Goal: Complete application form

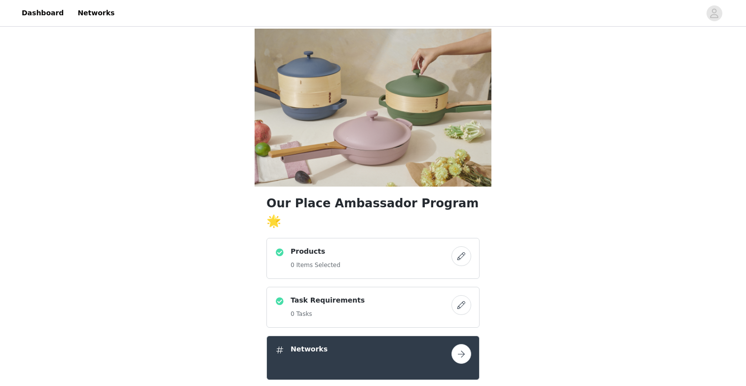
click at [456, 246] on button "button" at bounding box center [462, 256] width 20 height 20
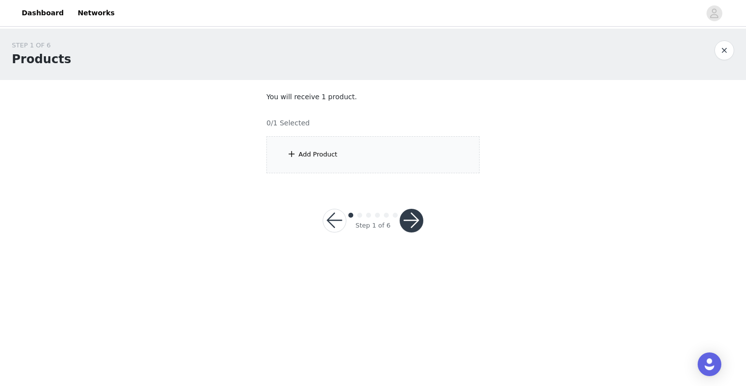
click at [367, 169] on div "Add Product" at bounding box center [373, 154] width 213 height 37
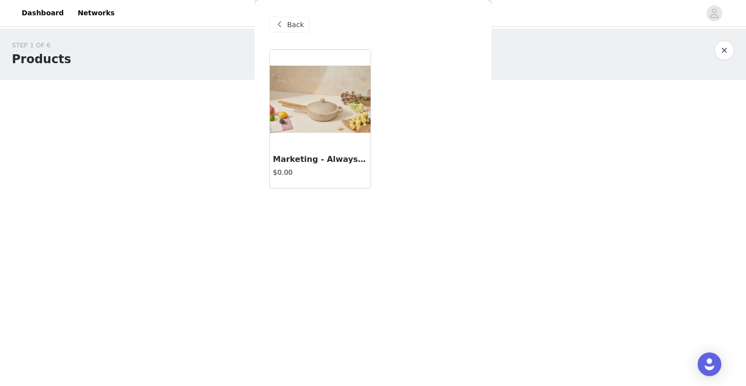
click at [307, 149] on article "Marketing - Always Pan 2.0 $0.00" at bounding box center [320, 118] width 102 height 139
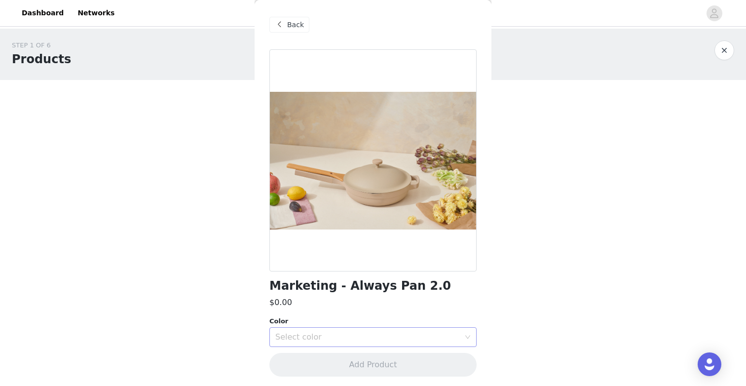
click at [352, 345] on div "Select color" at bounding box center [369, 337] width 189 height 19
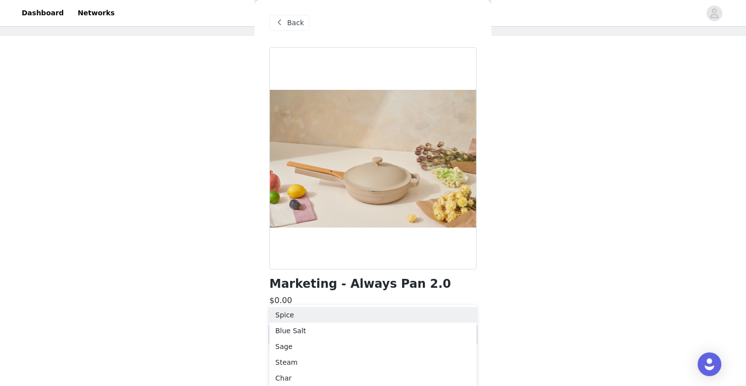
scroll to position [46, 0]
click at [344, 362] on li "Steam" at bounding box center [372, 360] width 207 height 16
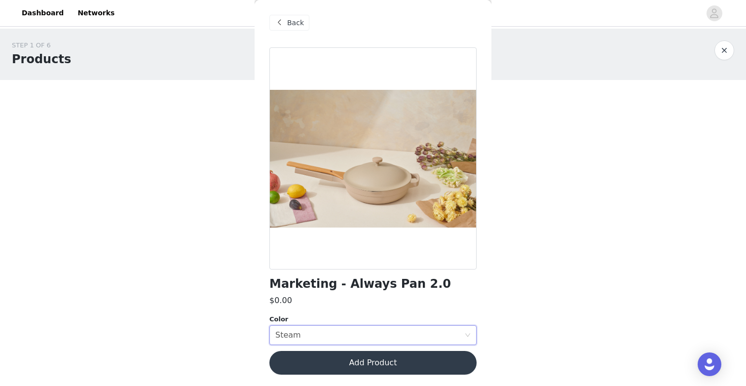
scroll to position [0, 0]
click at [346, 334] on div "Select color Steam" at bounding box center [369, 335] width 189 height 19
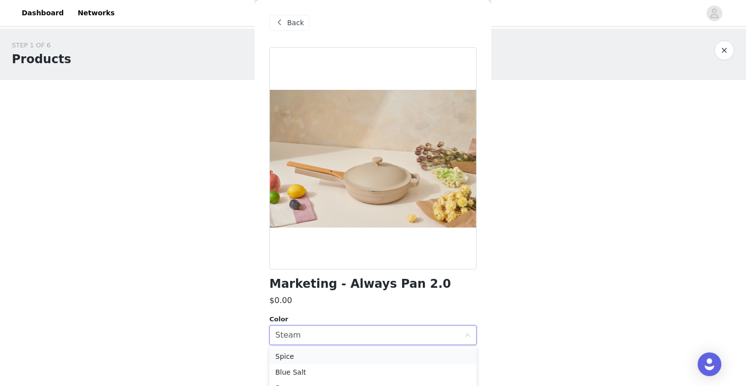
click at [329, 359] on li "Spice" at bounding box center [372, 356] width 207 height 16
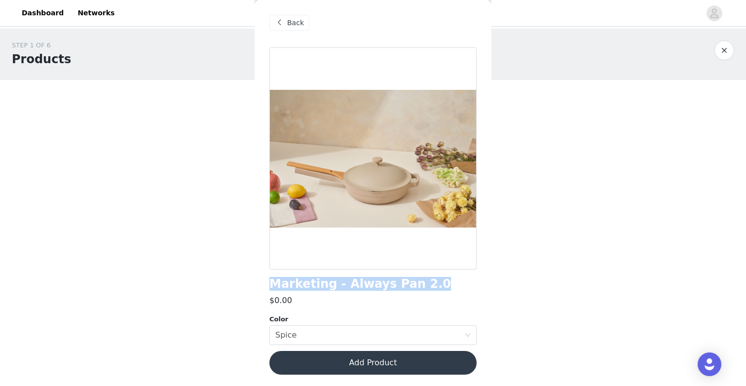
drag, startPoint x: 411, startPoint y: 282, endPoint x: 266, endPoint y: 282, distance: 145.1
click at [266, 282] on div "Back Marketing - Always Pan 2.0 $0.00 Color Select color Spice Add Product" at bounding box center [373, 193] width 237 height 386
copy h1 "Marketing - Always Pan 2.0"
click at [350, 328] on div "Select color Spice" at bounding box center [369, 335] width 189 height 19
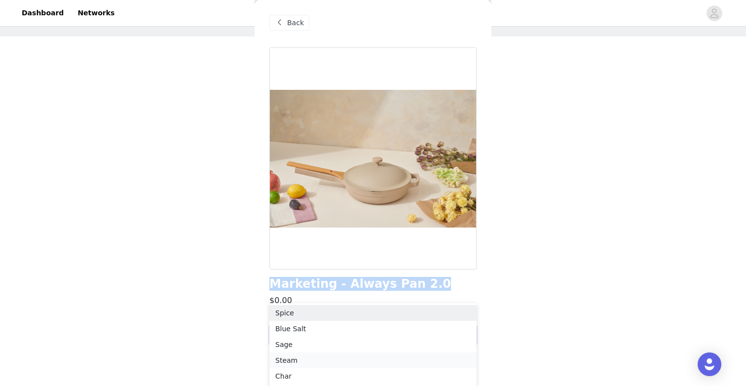
click at [342, 356] on li "Steam" at bounding box center [372, 360] width 207 height 16
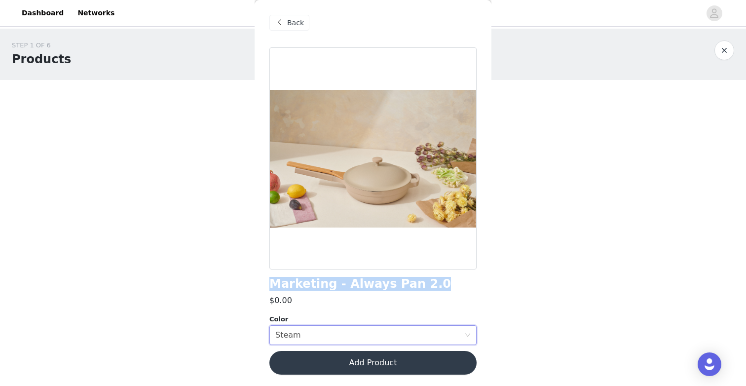
click at [354, 358] on button "Add Product" at bounding box center [372, 363] width 207 height 24
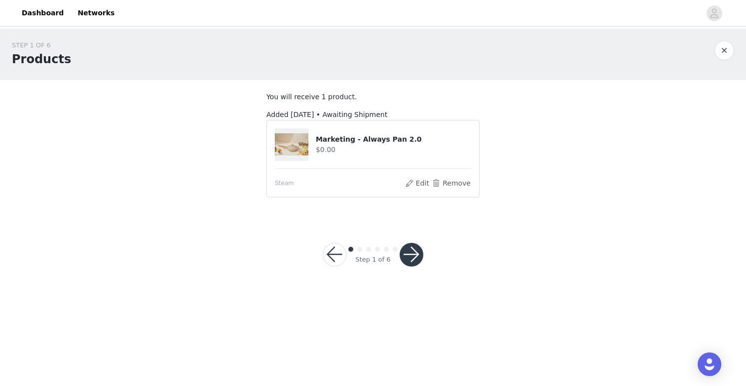
click at [411, 257] on button "button" at bounding box center [412, 255] width 24 height 24
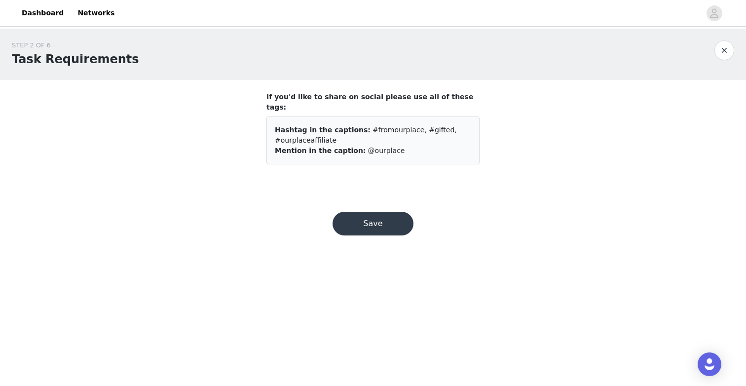
click at [384, 212] on button "Save" at bounding box center [373, 224] width 81 height 24
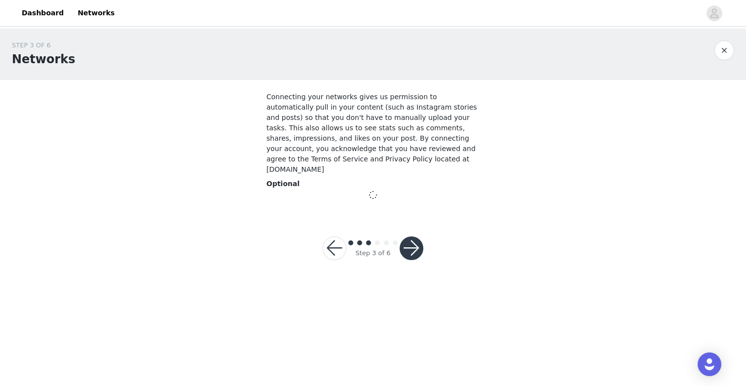
click at [401, 238] on button "button" at bounding box center [412, 248] width 24 height 24
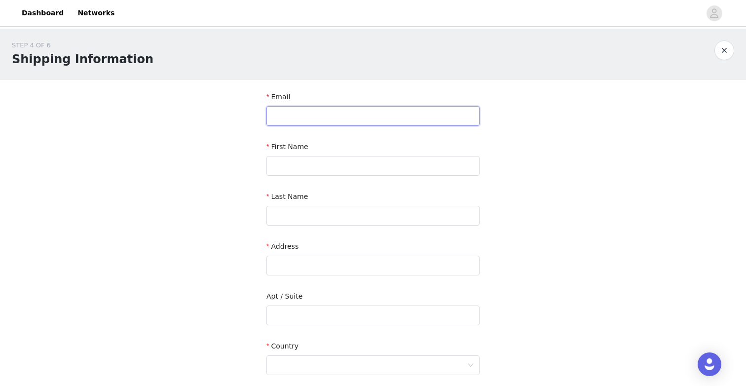
click at [358, 112] on input "text" at bounding box center [373, 116] width 213 height 20
type input "[EMAIL_ADDRESS][DOMAIN_NAME]"
type input "[PERSON_NAME]"
type input "Ugdur"
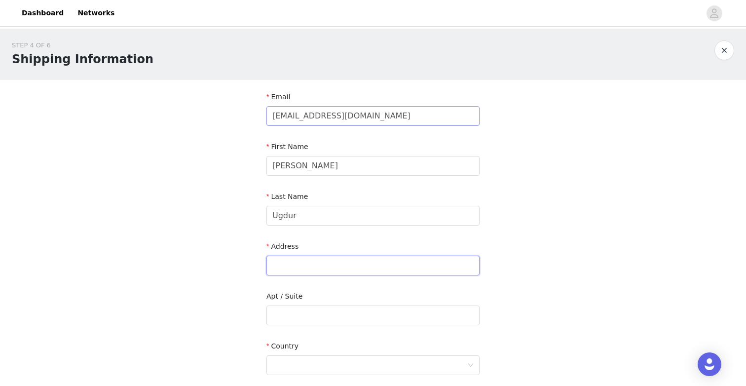
type input "1762 Whiskey Creek [GEOGRAPHIC_DATA][PERSON_NAME]"
type input "[US_STATE]"
type input "2127291414"
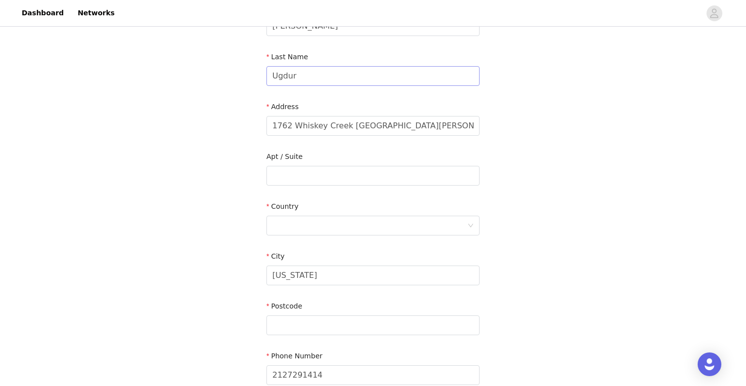
scroll to position [143, 0]
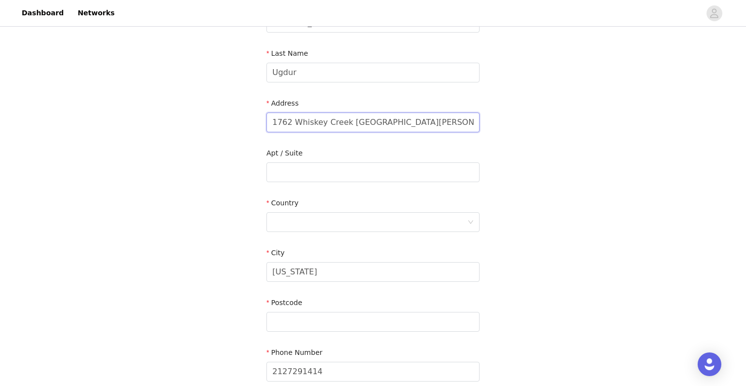
drag, startPoint x: 350, startPoint y: 123, endPoint x: 416, endPoint y: 116, distance: 65.6
click at [415, 116] on input "1762 Whiskey Creek [GEOGRAPHIC_DATA][PERSON_NAME]" at bounding box center [373, 123] width 213 height 20
click at [396, 119] on input "1762 Whiskey Creek [GEOGRAPHIC_DATA][PERSON_NAME]" at bounding box center [373, 123] width 213 height 20
drag, startPoint x: 396, startPoint y: 119, endPoint x: 358, endPoint y: 119, distance: 38.5
click at [358, 119] on input "1762 Whiskey Creek [GEOGRAPHIC_DATA][PERSON_NAME]" at bounding box center [373, 123] width 213 height 20
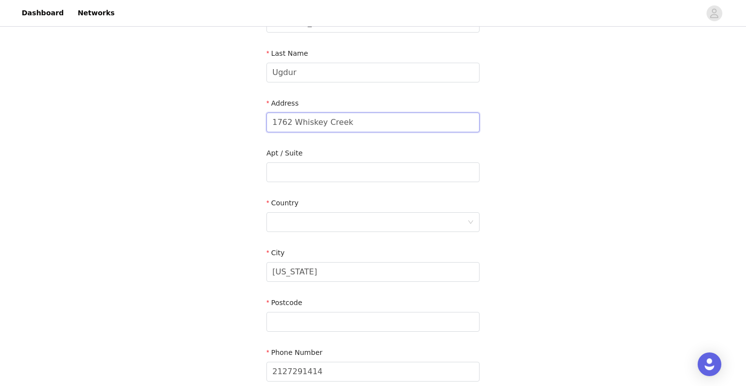
click at [331, 118] on input "1762 Whiskey Creek" at bounding box center [373, 123] width 213 height 20
paste input "Drive"
type input "[STREET_ADDRESS]"
click at [315, 220] on div at bounding box center [369, 222] width 195 height 19
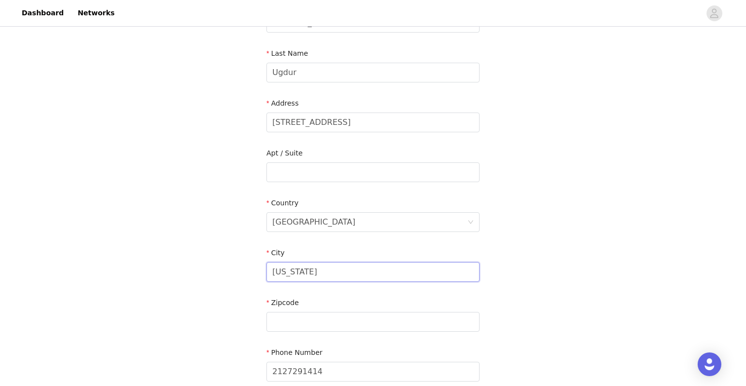
click at [305, 277] on input "[US_STATE]" at bounding box center [373, 272] width 213 height 20
drag, startPoint x: 305, startPoint y: 277, endPoint x: 260, endPoint y: 276, distance: 44.9
click at [260, 277] on section "Email [EMAIL_ADDRESS][DOMAIN_NAME] First Name [PERSON_NAME] Last Name Ugdur Add…" at bounding box center [373, 198] width 237 height 522
type input "[GEOGRAPHIC_DATA][PERSON_NAME]"
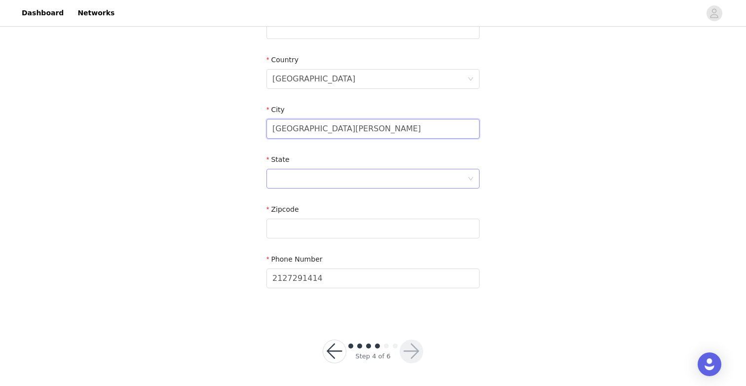
scroll to position [287, 0]
click at [301, 170] on div at bounding box center [369, 178] width 195 height 19
type input "g"
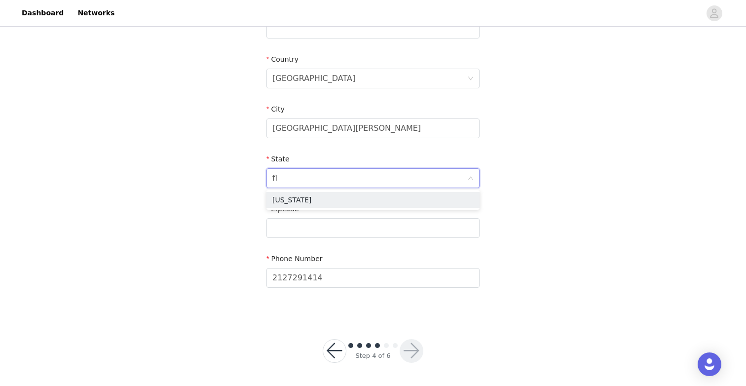
type input "flo"
click at [292, 196] on li "[US_STATE]" at bounding box center [373, 200] width 213 height 16
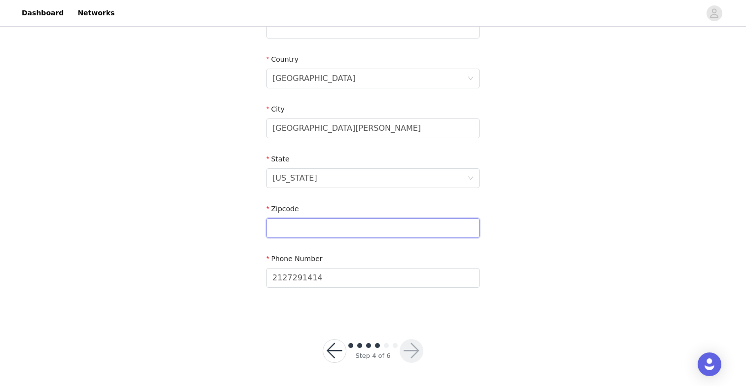
click at [288, 234] on input "text" at bounding box center [373, 228] width 213 height 20
type input "33919"
click at [414, 347] on button "button" at bounding box center [412, 351] width 24 height 24
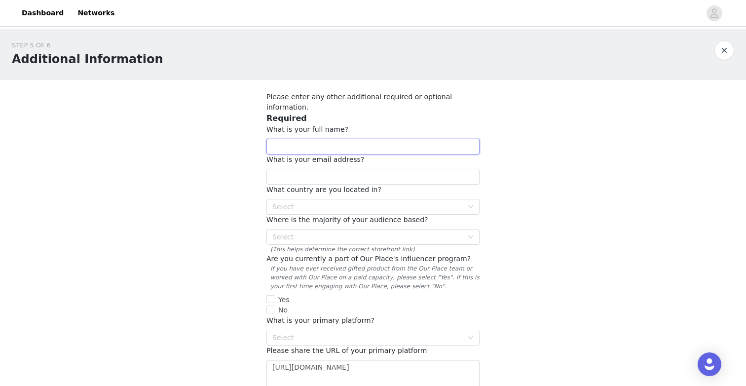
click at [382, 139] on input "text" at bounding box center [373, 147] width 213 height 16
type input "[PERSON_NAME]"
type input "[EMAIL_ADDRESS][DOMAIN_NAME]"
click at [366, 202] on div "Select" at bounding box center [367, 207] width 191 height 10
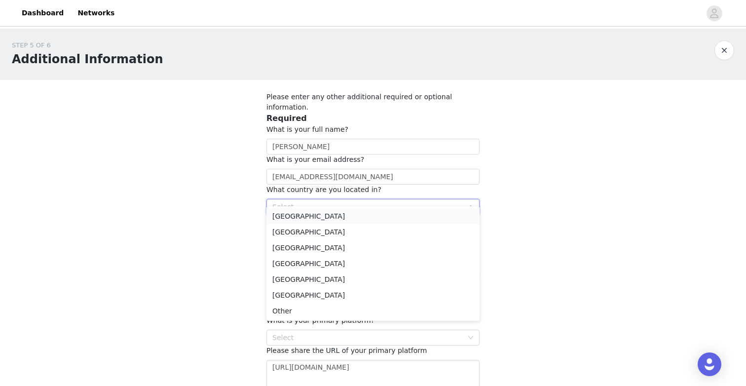
click at [363, 212] on li "[GEOGRAPHIC_DATA]" at bounding box center [373, 216] width 213 height 16
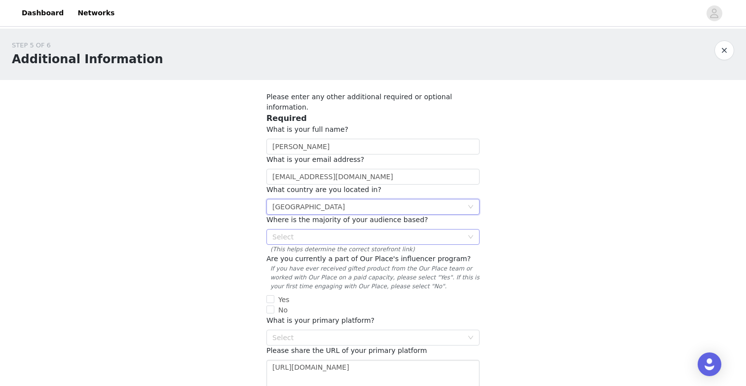
click at [359, 232] on div "Select" at bounding box center [367, 237] width 191 height 10
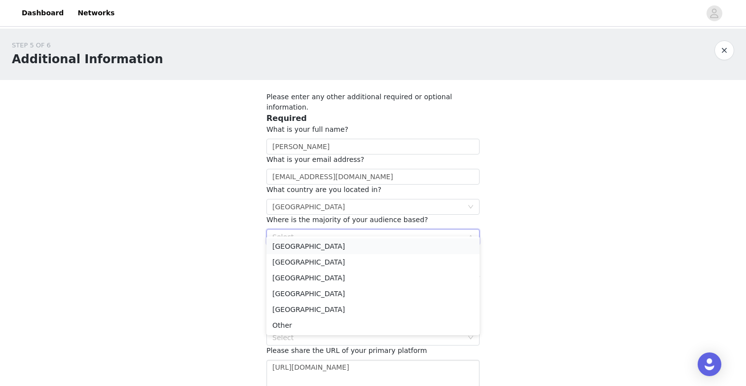
click at [353, 241] on li "[GEOGRAPHIC_DATA]" at bounding box center [373, 246] width 213 height 16
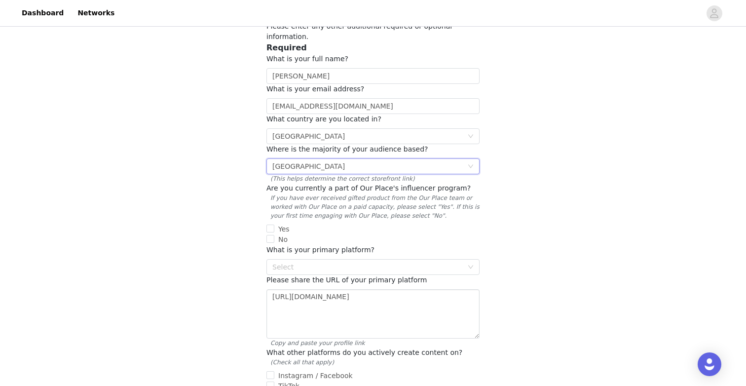
scroll to position [113, 0]
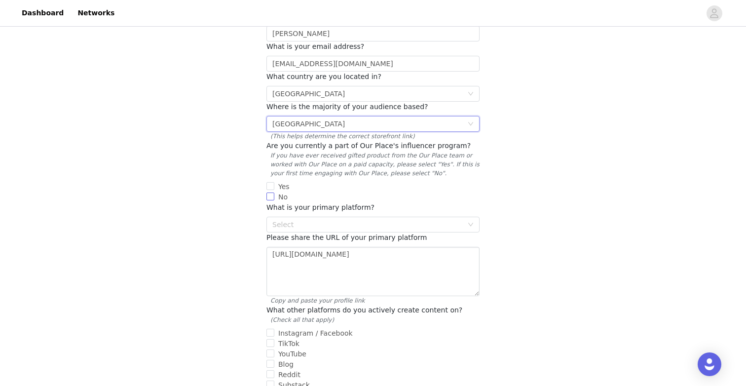
click at [276, 193] on span "No" at bounding box center [282, 197] width 17 height 8
click at [274, 192] on input "No" at bounding box center [271, 196] width 8 height 8
checkbox input "true"
click at [329, 233] on span "Please share the URL of your primary platform" at bounding box center [347, 237] width 160 height 8
click at [340, 217] on div "Select" at bounding box center [369, 224] width 195 height 15
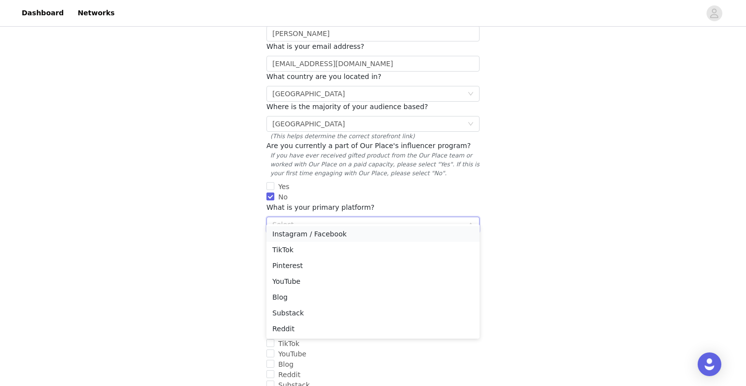
click at [348, 231] on li "Instagram / Facebook" at bounding box center [373, 234] width 213 height 16
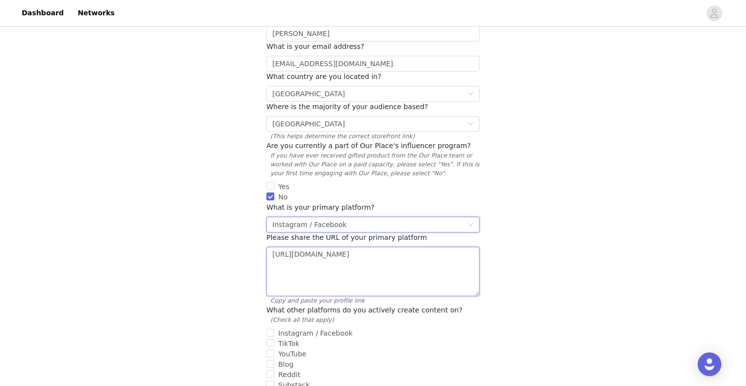
click at [346, 252] on textarea "[URL][DOMAIN_NAME]" at bounding box center [373, 271] width 213 height 49
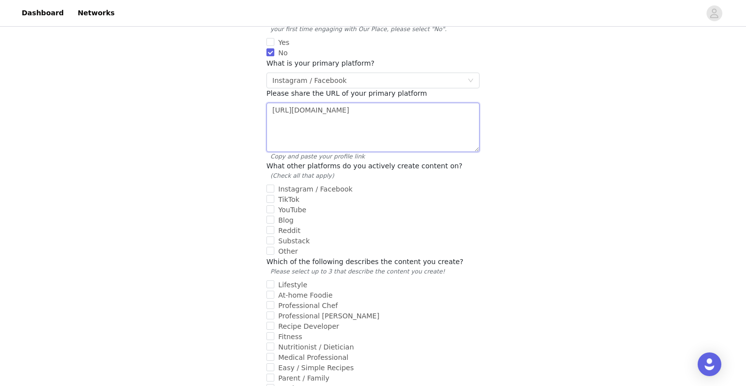
scroll to position [274, 0]
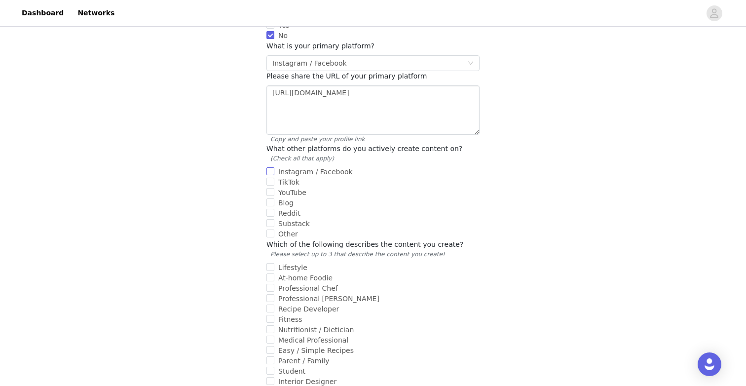
click at [271, 167] on input "Instagram / Facebook" at bounding box center [271, 171] width 8 height 8
checkbox input "true"
click at [270, 177] on div "Instagram / Facebook TikTok YouTube Blog Reddit Substack Other" at bounding box center [373, 203] width 213 height 73
click at [272, 178] on input "TikTok" at bounding box center [271, 182] width 8 height 8
checkbox input "true"
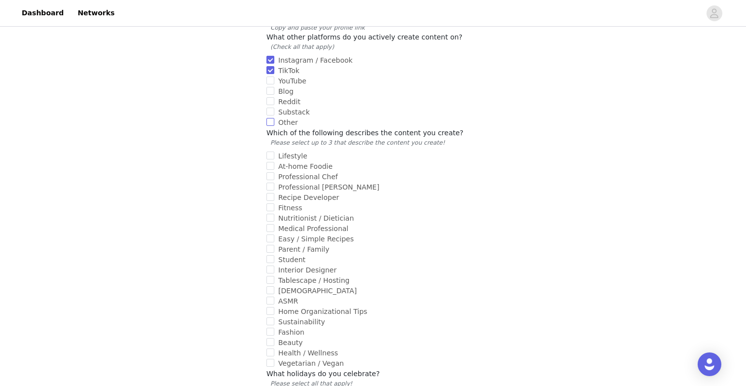
scroll to position [393, 0]
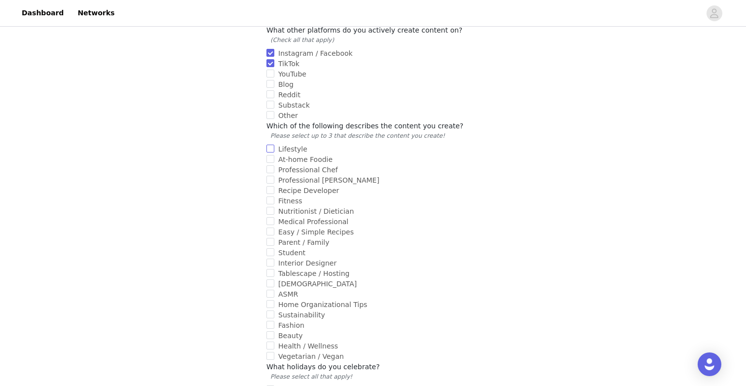
click at [271, 145] on input "Lifestyle" at bounding box center [271, 149] width 8 height 8
checkbox input "true"
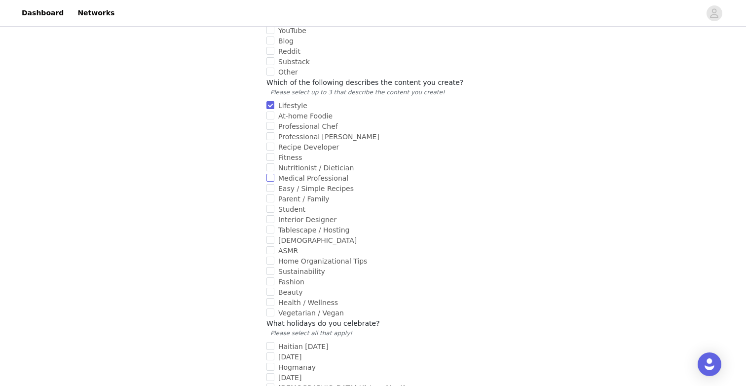
scroll to position [440, 0]
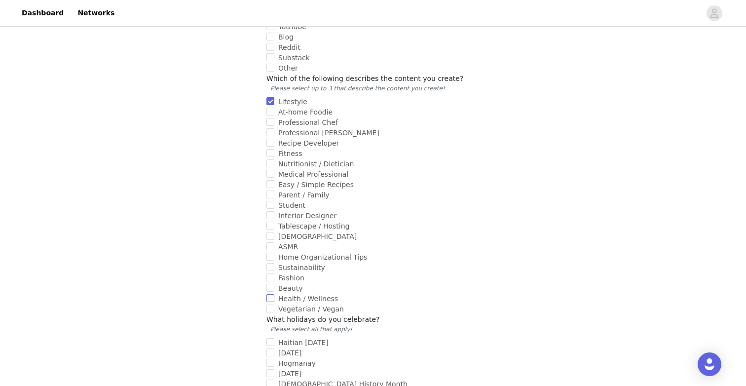
click at [269, 294] on input "Health / Wellness" at bounding box center [271, 298] width 8 height 8
checkbox input "true"
click at [269, 305] on input "Vegetarian / Vegan" at bounding box center [271, 309] width 8 height 8
checkbox input "false"
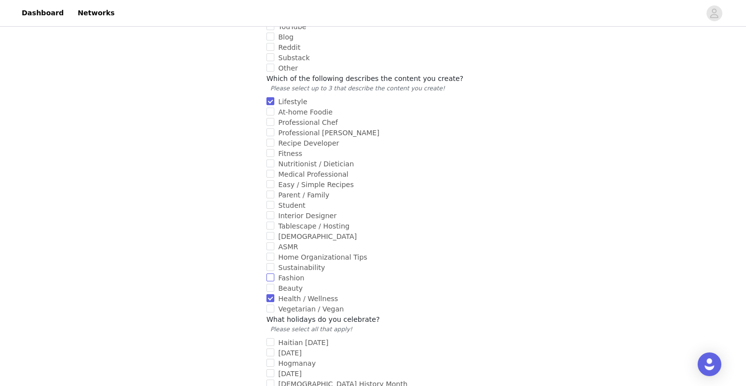
click at [271, 273] on input "Fashion" at bounding box center [271, 277] width 8 height 8
checkbox input "true"
click at [269, 284] on input "Beauty" at bounding box center [271, 288] width 8 height 8
checkbox input "true"
click at [271, 253] on input "Home Organizational Tips" at bounding box center [271, 257] width 8 height 8
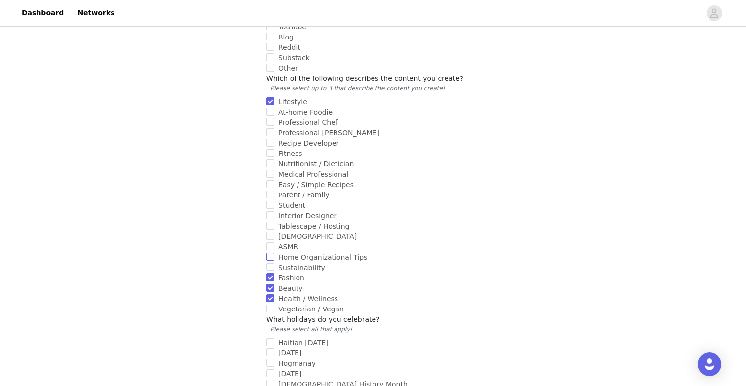
checkbox input "true"
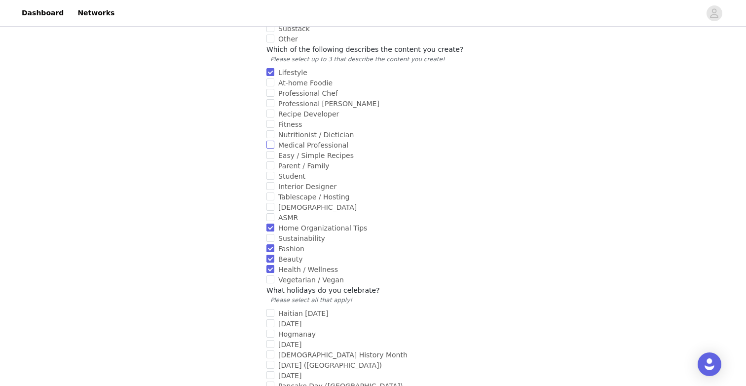
scroll to position [471, 0]
click at [273, 160] on input "Parent / Family" at bounding box center [271, 164] width 8 height 8
checkbox input "true"
click at [270, 222] on input "Home Organizational Tips" at bounding box center [271, 226] width 8 height 8
checkbox input "false"
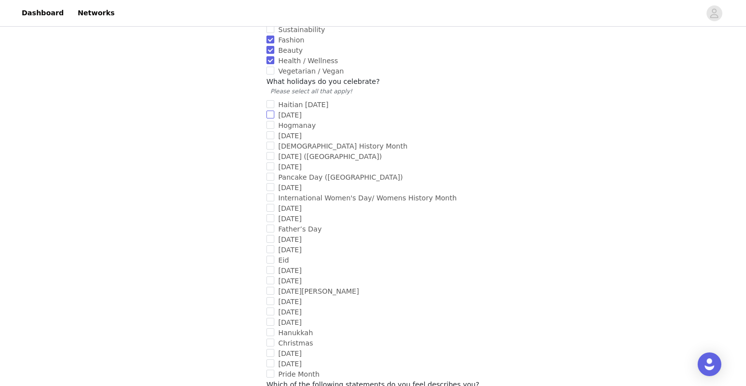
scroll to position [680, 0]
click at [270, 109] on input "[DATE]" at bounding box center [271, 113] width 8 height 8
checkbox input "true"
click at [274, 368] on span "Pride Month" at bounding box center [298, 372] width 49 height 8
click at [274, 368] on input "Pride Month" at bounding box center [271, 372] width 8 height 8
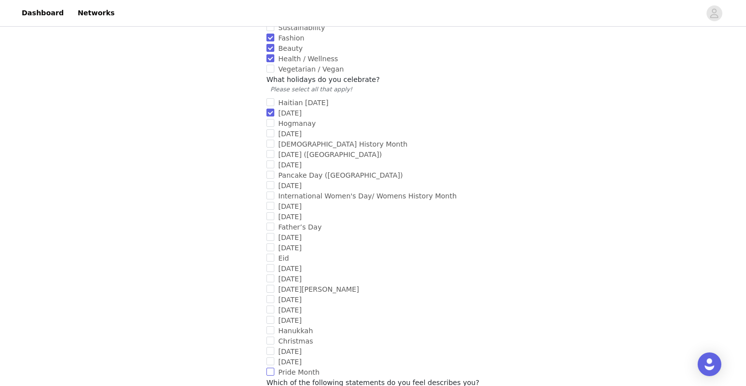
checkbox input "true"
click at [272, 337] on input "Christmas" at bounding box center [271, 341] width 8 height 8
checkbox input "true"
click at [272, 306] on input "[DATE]" at bounding box center [271, 310] width 8 height 8
checkbox input "true"
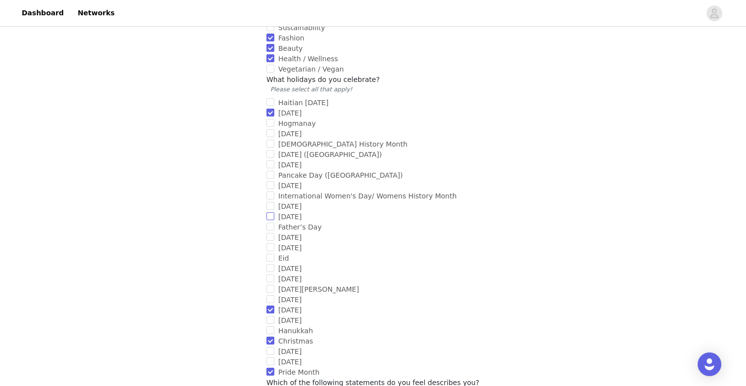
click at [269, 212] on input "[DATE]" at bounding box center [271, 216] width 8 height 8
checkbox input "true"
click at [269, 223] on input "Father’s Day" at bounding box center [271, 227] width 8 height 8
checkbox input "true"
click at [274, 192] on input "International Women's Day/ Womens History Month" at bounding box center [271, 196] width 8 height 8
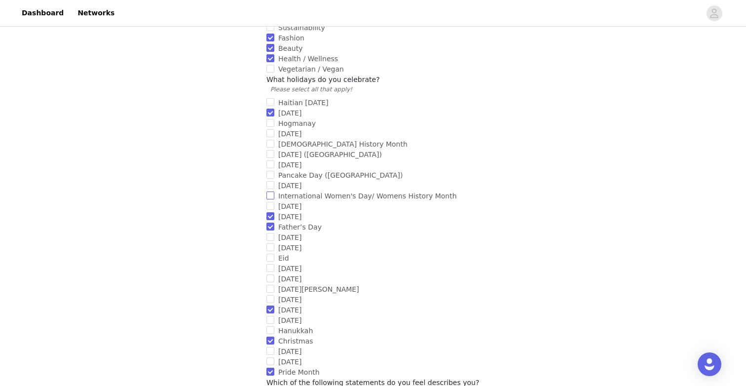
checkbox input "true"
click at [271, 150] on input "[DATE] ([GEOGRAPHIC_DATA])" at bounding box center [271, 154] width 8 height 8
checkbox input "true"
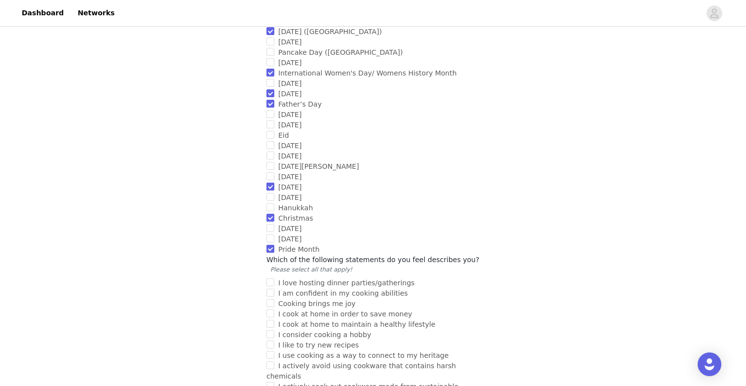
scroll to position [816, 0]
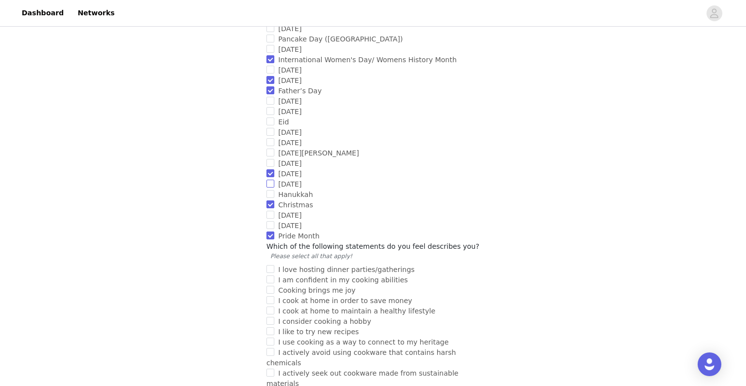
click at [271, 180] on input "[DATE]" at bounding box center [271, 184] width 8 height 8
click at [270, 180] on input "[DATE]" at bounding box center [271, 184] width 8 height 8
checkbox input "false"
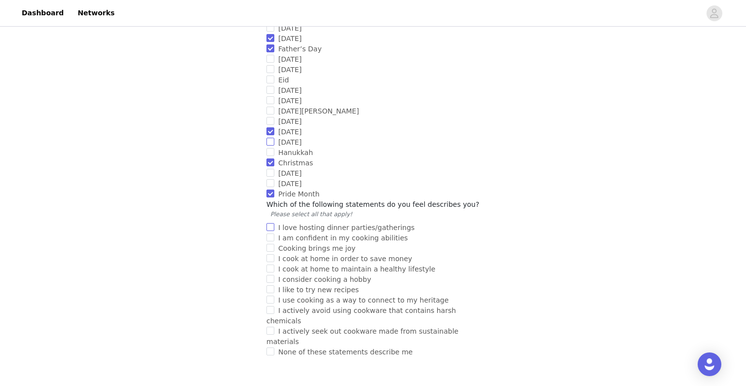
scroll to position [862, 0]
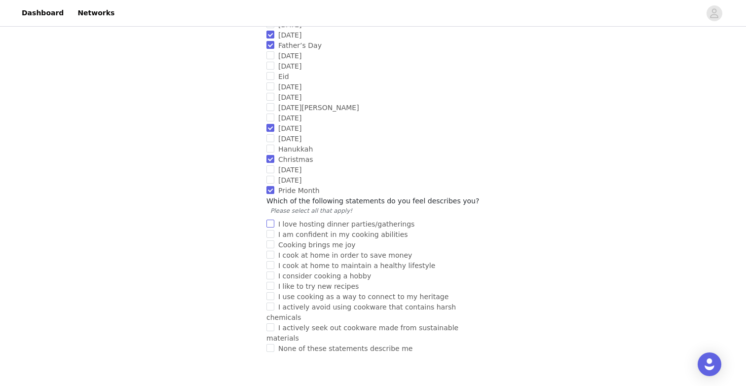
click at [273, 220] on input "I love hosting dinner parties/gatherings" at bounding box center [271, 224] width 8 height 8
checkbox input "true"
click at [273, 230] on label "I am confident in my cooking abilities" at bounding box center [371, 235] width 209 height 10
click at [273, 230] on input "I am confident in my cooking abilities" at bounding box center [271, 234] width 8 height 8
click at [272, 230] on input "I am confident in my cooking abilities" at bounding box center [271, 234] width 8 height 8
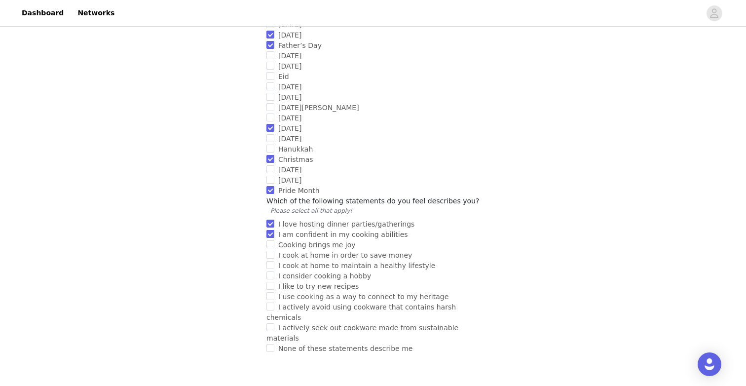
checkbox input "false"
click at [271, 240] on input "Cooking brings me joy" at bounding box center [271, 244] width 8 height 8
checkbox input "true"
click at [270, 282] on input "I like to try new recipes" at bounding box center [271, 286] width 8 height 8
checkbox input "true"
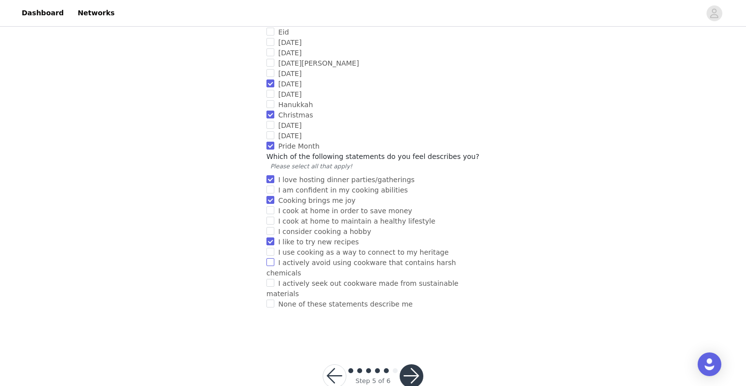
scroll to position [921, 0]
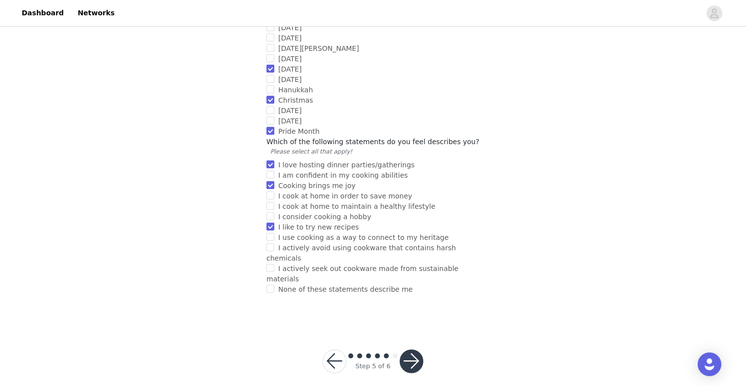
click at [425, 361] on div "Step 5 of 6" at bounding box center [373, 361] width 124 height 47
click at [421, 355] on button "button" at bounding box center [412, 361] width 24 height 24
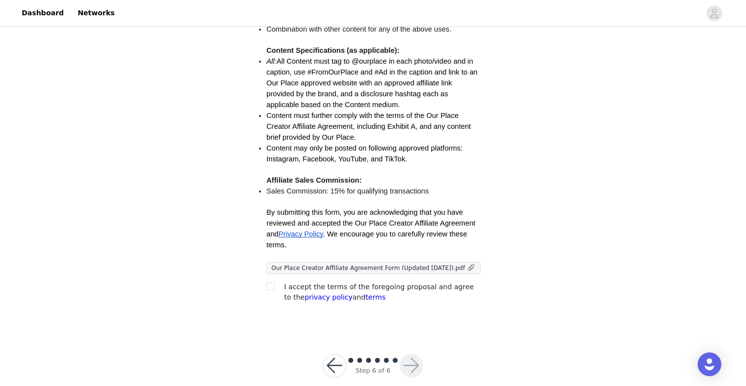
scroll to position [257, 0]
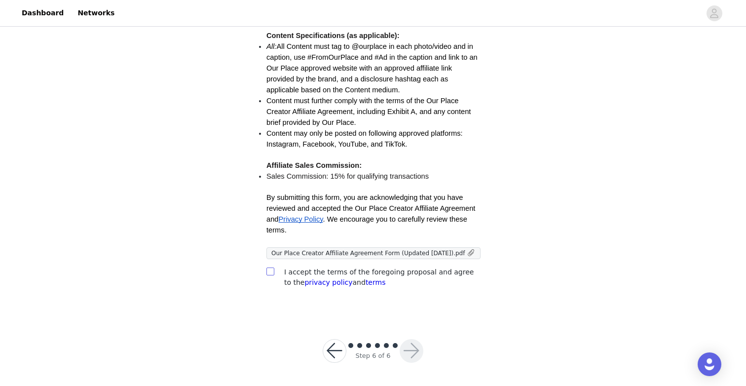
click at [271, 267] on label at bounding box center [271, 272] width 8 height 10
click at [271, 268] on input "checkbox" at bounding box center [270, 271] width 7 height 7
checkbox input "true"
click at [410, 353] on button "button" at bounding box center [412, 351] width 24 height 24
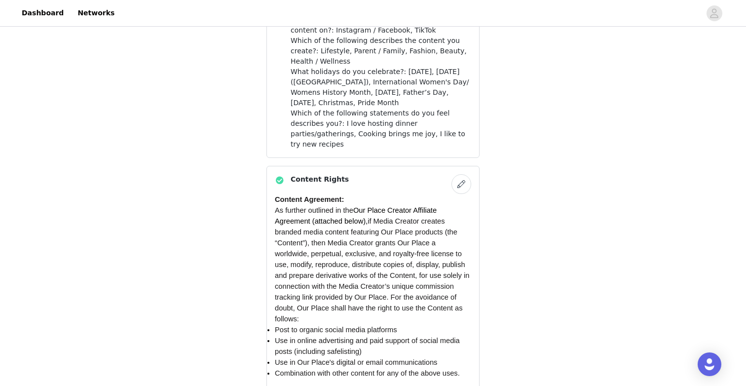
scroll to position [800, 0]
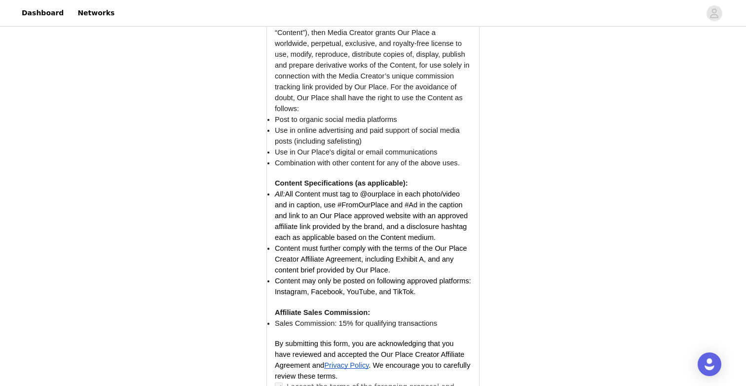
scroll to position [0, 0]
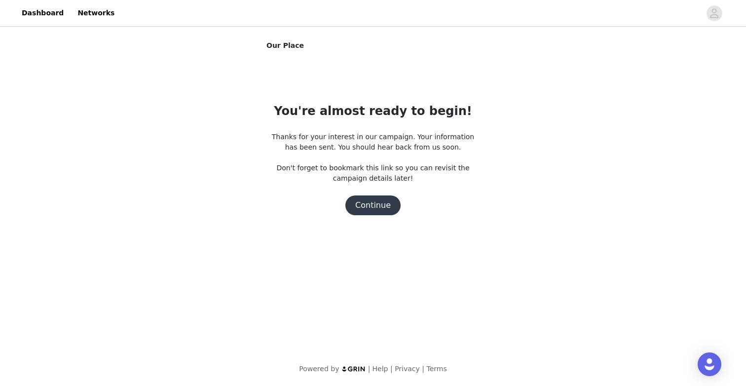
click at [387, 202] on button "Continue" at bounding box center [372, 205] width 55 height 20
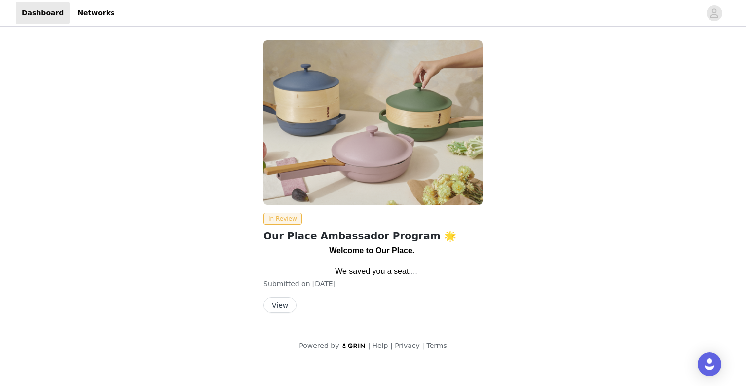
click at [284, 303] on button "View" at bounding box center [280, 305] width 33 height 16
